Goal: Find contact information: Find contact information

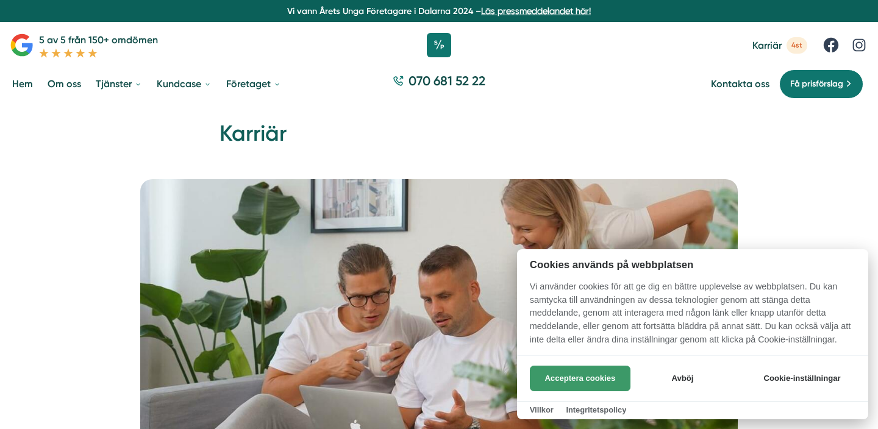
click at [590, 381] on button "Acceptera cookies" at bounding box center [580, 379] width 101 height 26
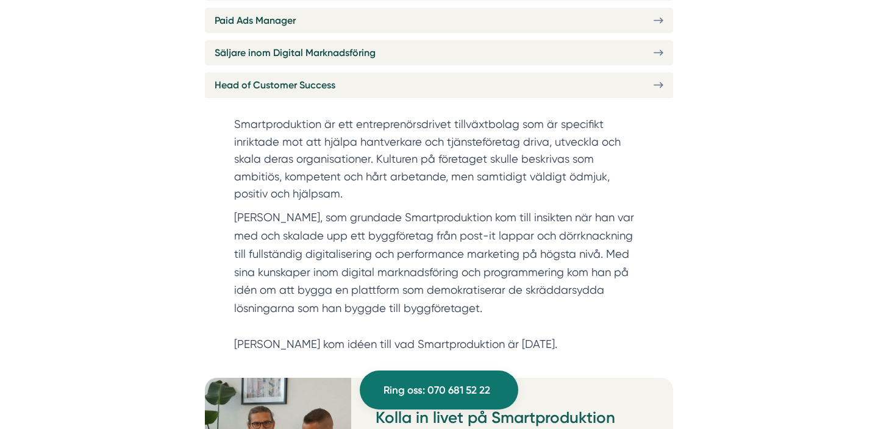
scroll to position [609, 0]
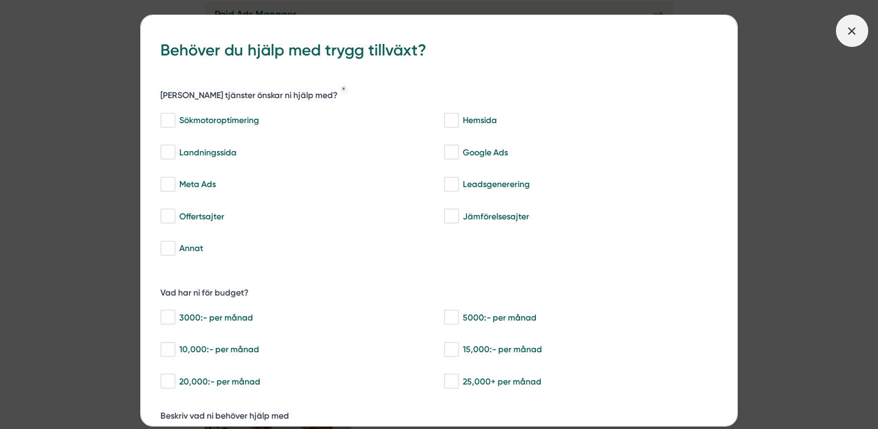
click at [843, 35] on span at bounding box center [852, 31] width 32 height 32
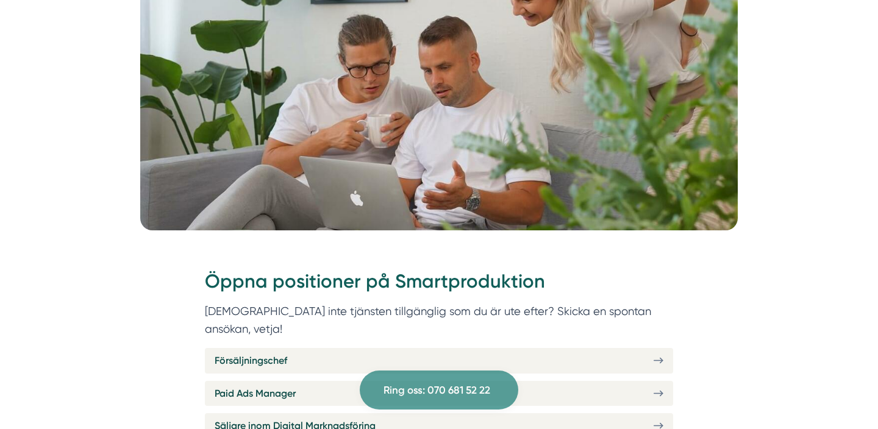
scroll to position [0, 0]
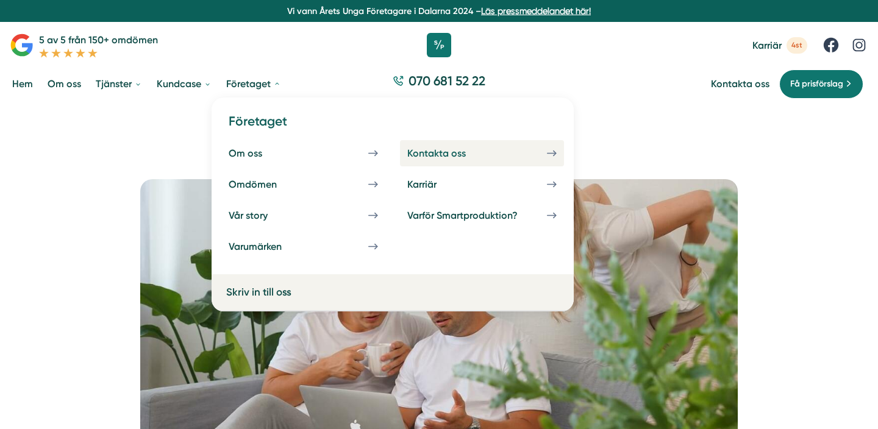
click at [434, 151] on div "Kontakta oss" at bounding box center [451, 154] width 88 height 12
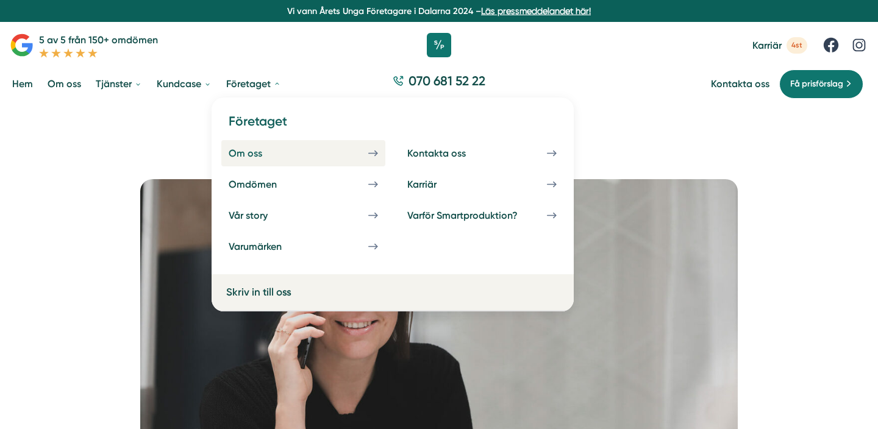
click at [246, 148] on div "Om oss" at bounding box center [260, 154] width 63 height 12
